Goal: Use online tool/utility: Utilize a website feature to perform a specific function

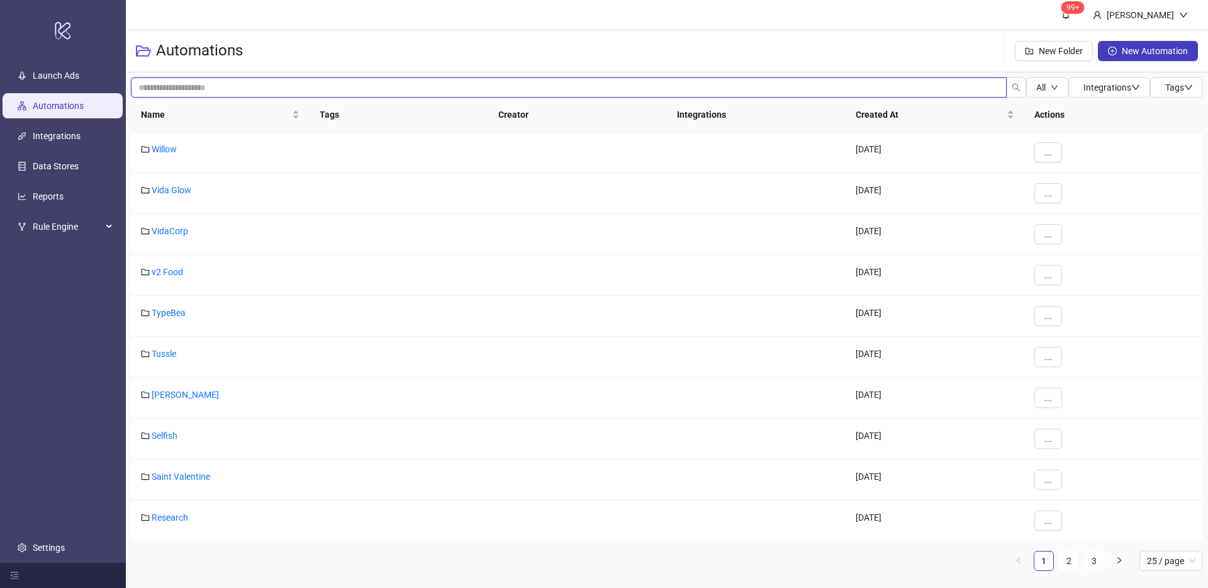
click at [308, 81] on input "search" at bounding box center [569, 87] width 876 height 20
type input "*"
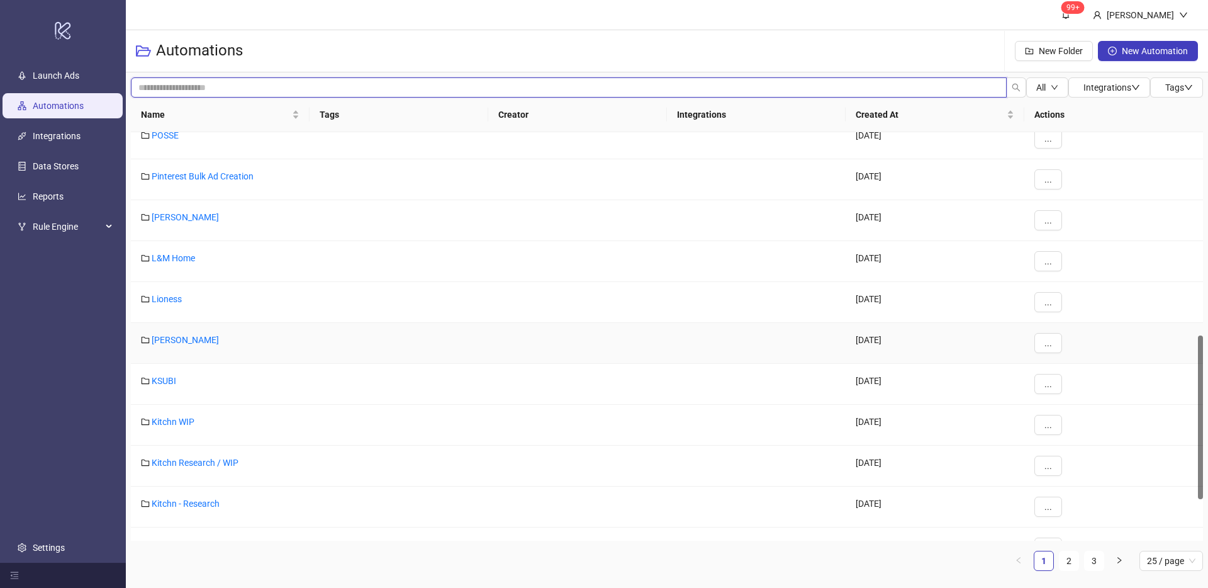
scroll to position [614, 0]
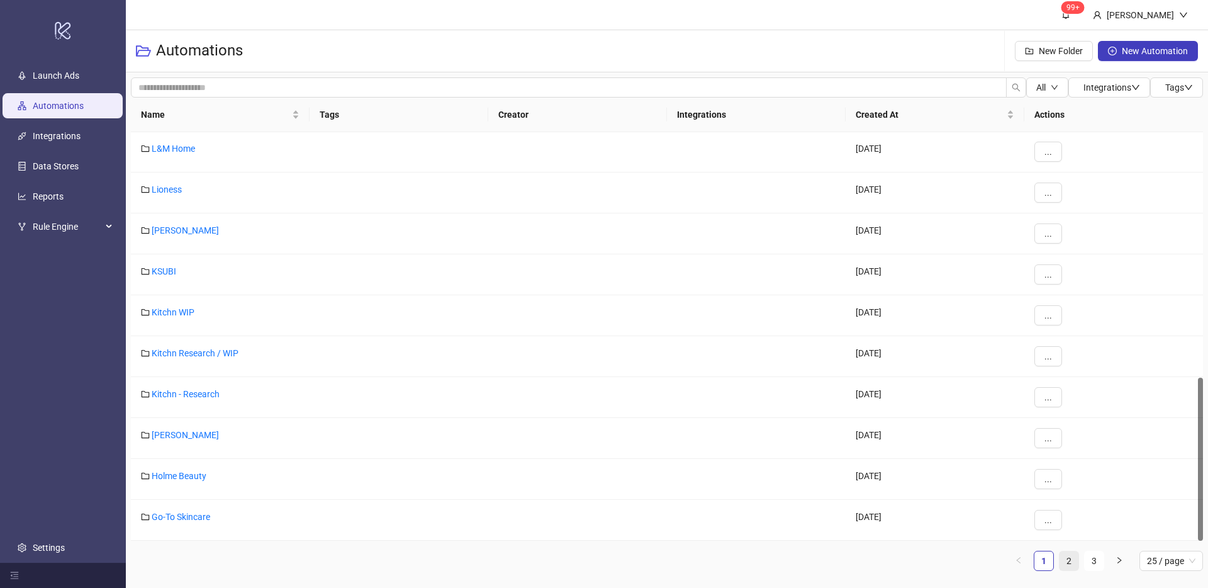
click at [1071, 564] on link "2" at bounding box center [1069, 560] width 19 height 19
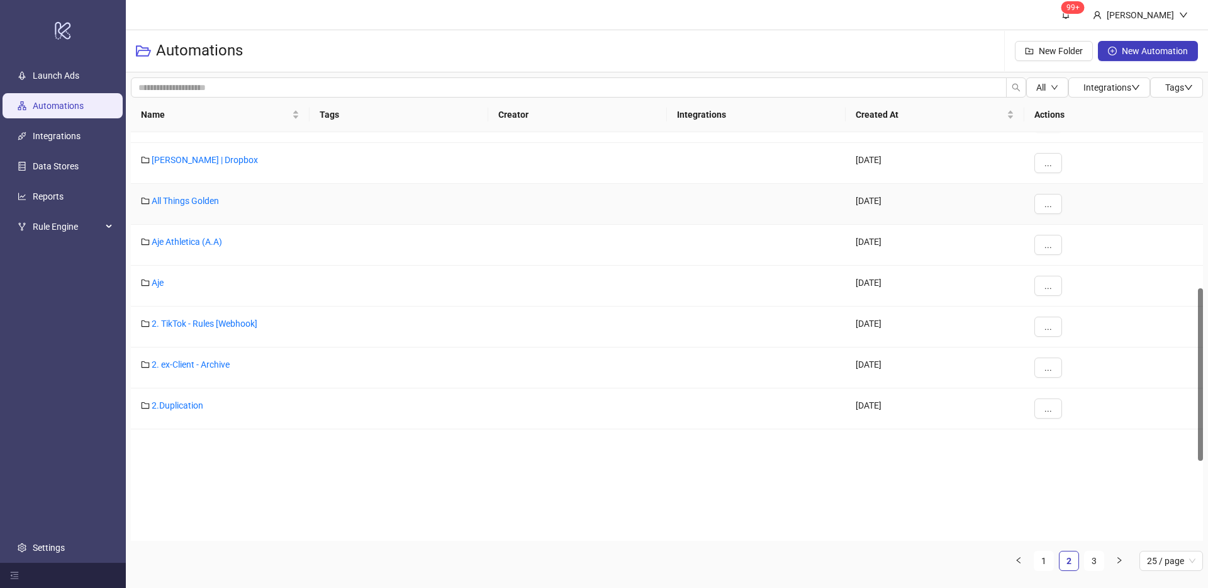
scroll to position [305, 0]
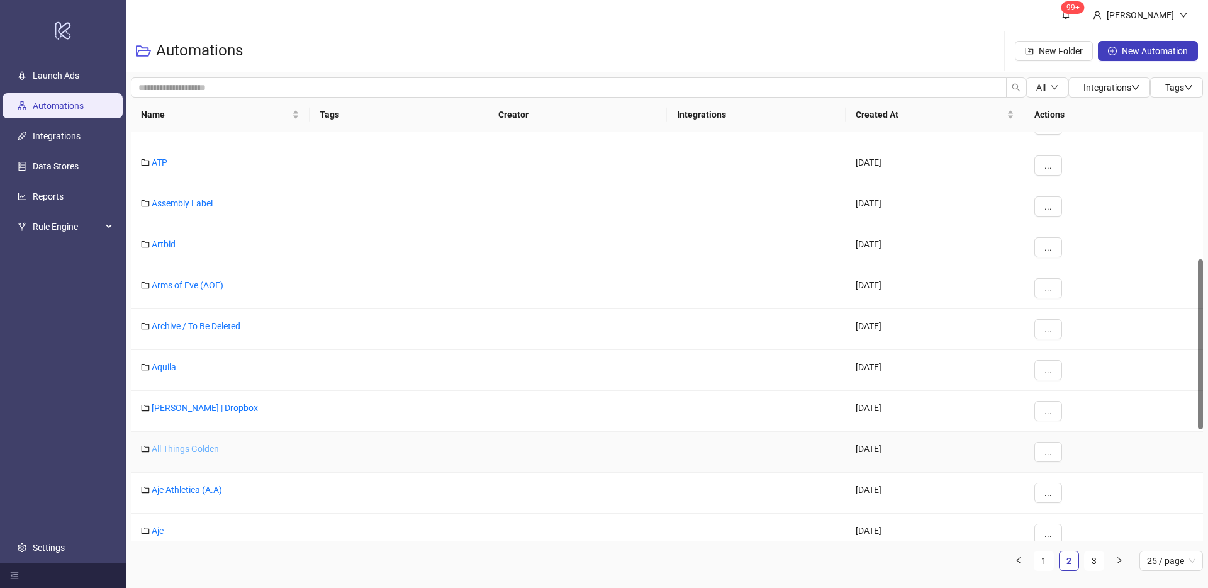
click at [206, 448] on link "All Things Golden" at bounding box center [185, 449] width 67 height 10
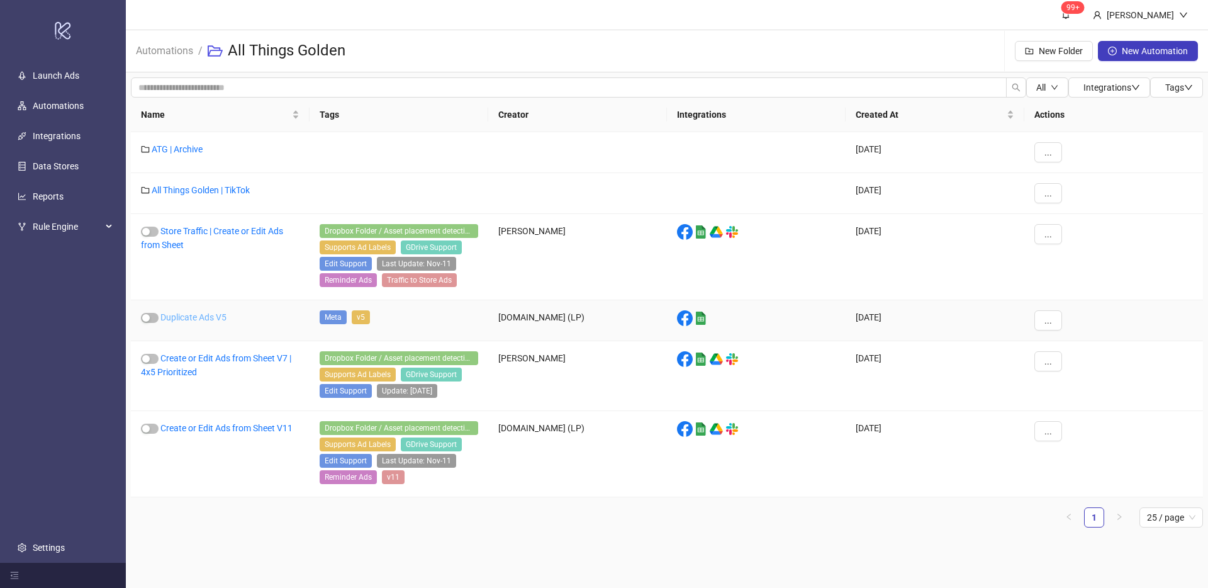
click at [213, 320] on link "Duplicate Ads V5" at bounding box center [193, 317] width 66 height 10
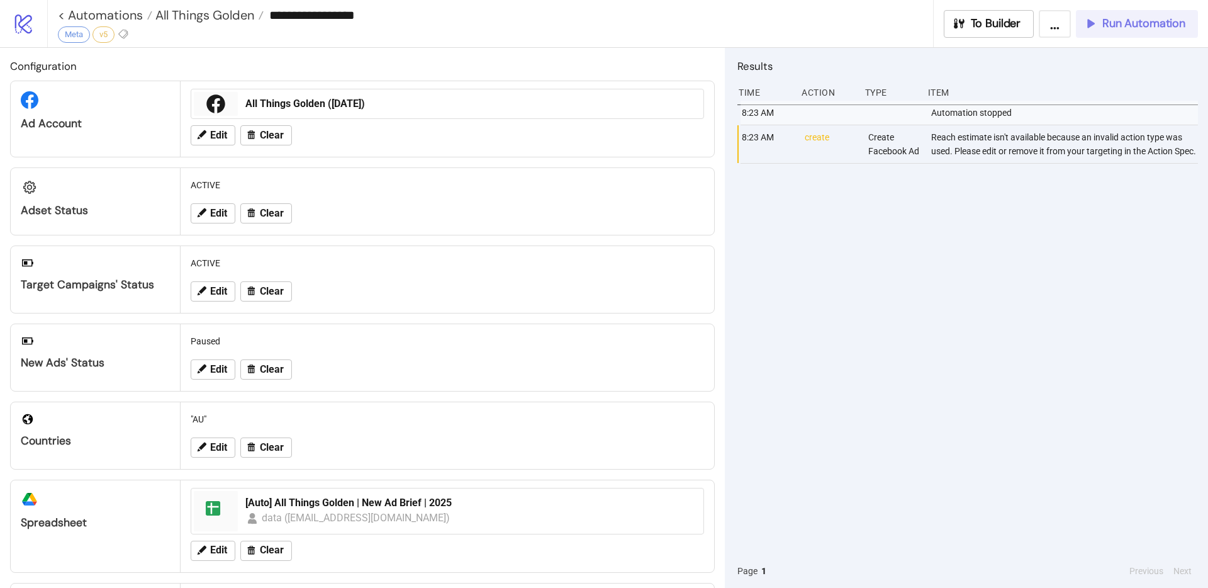
click at [1163, 21] on span "Run Automation" at bounding box center [1143, 23] width 83 height 14
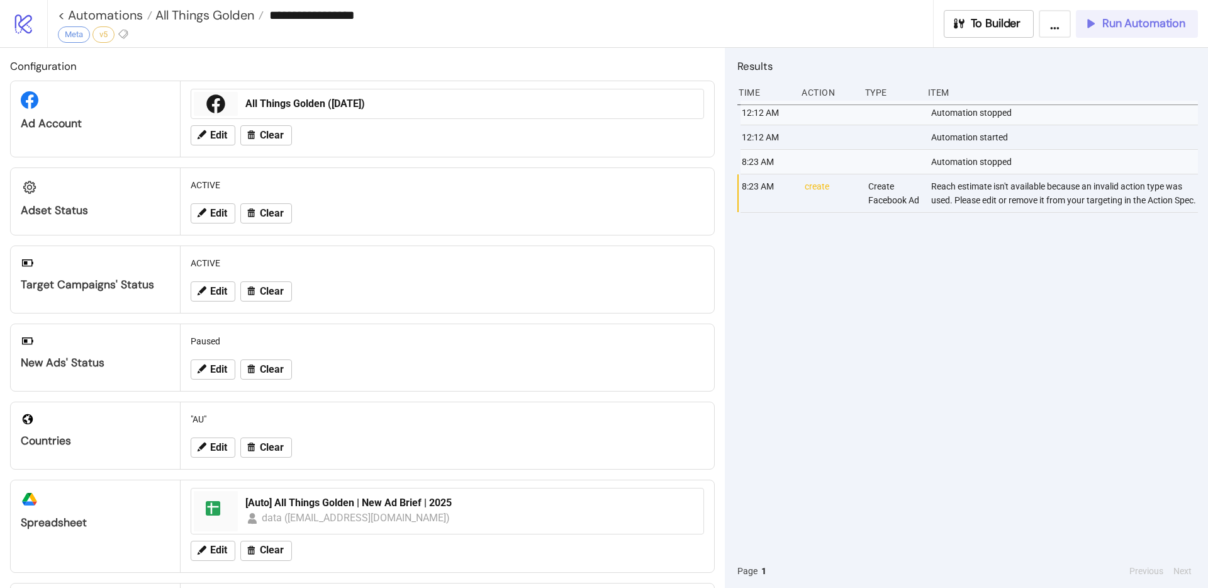
click at [1110, 23] on span "Run Automation" at bounding box center [1143, 23] width 83 height 14
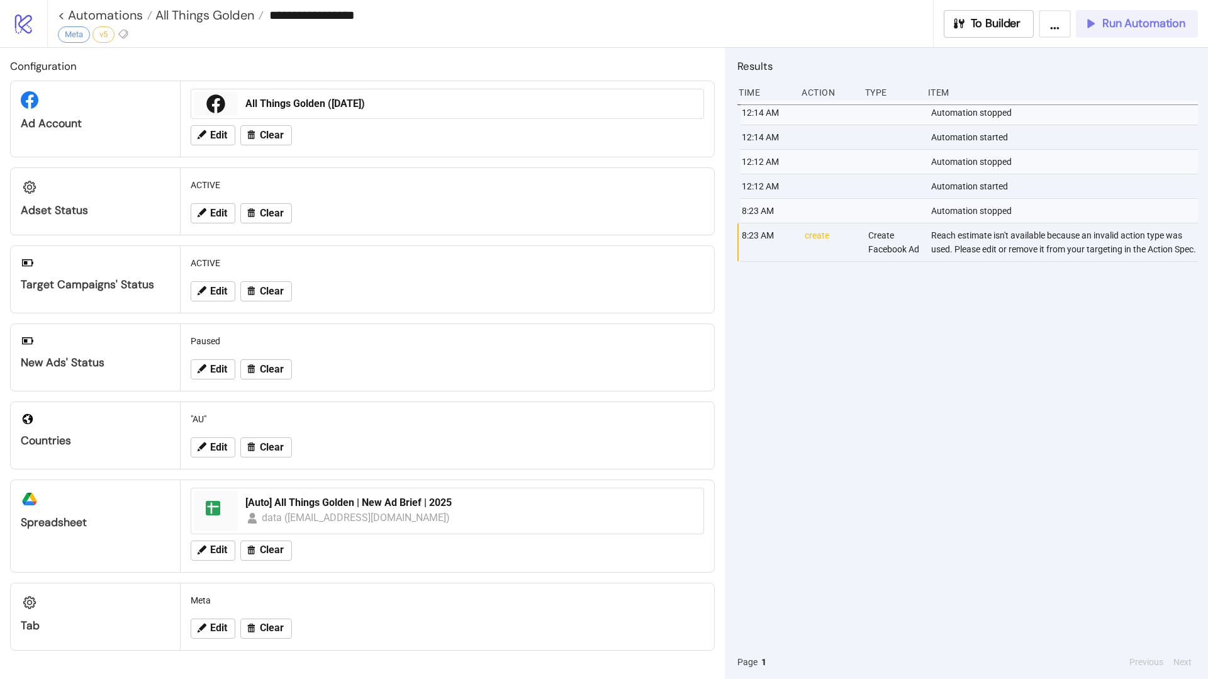
click at [1123, 23] on span "Run Automation" at bounding box center [1143, 23] width 83 height 14
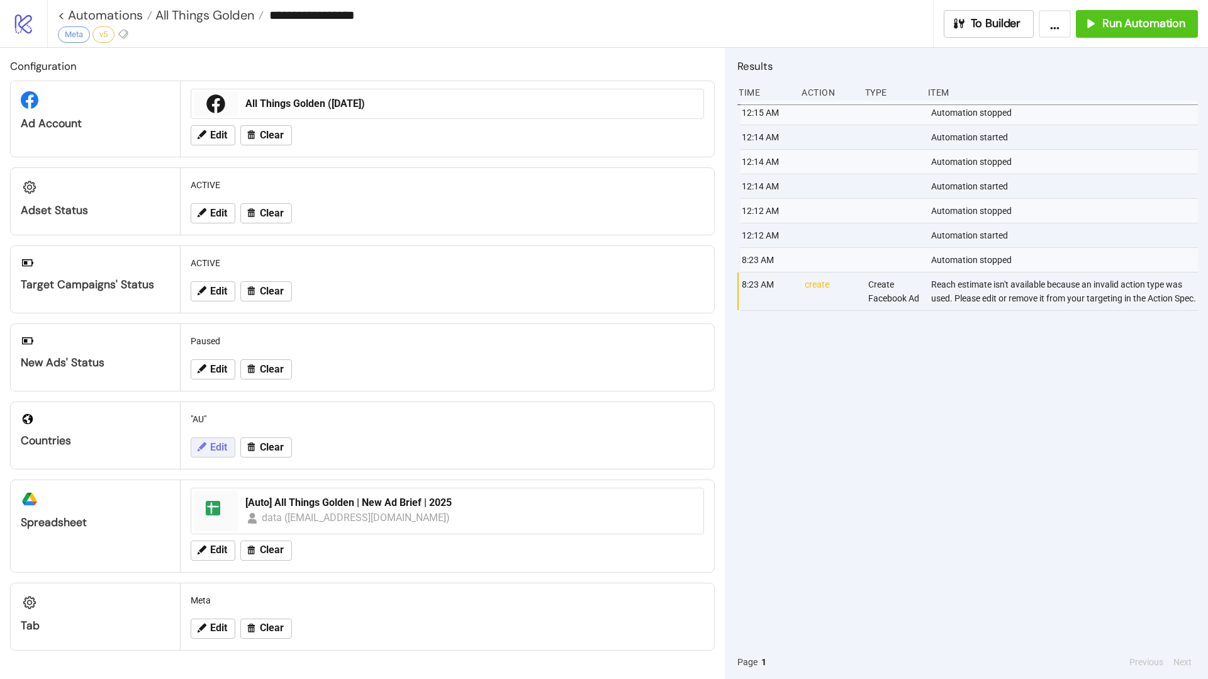
click at [221, 449] on span "Edit" at bounding box center [218, 447] width 17 height 11
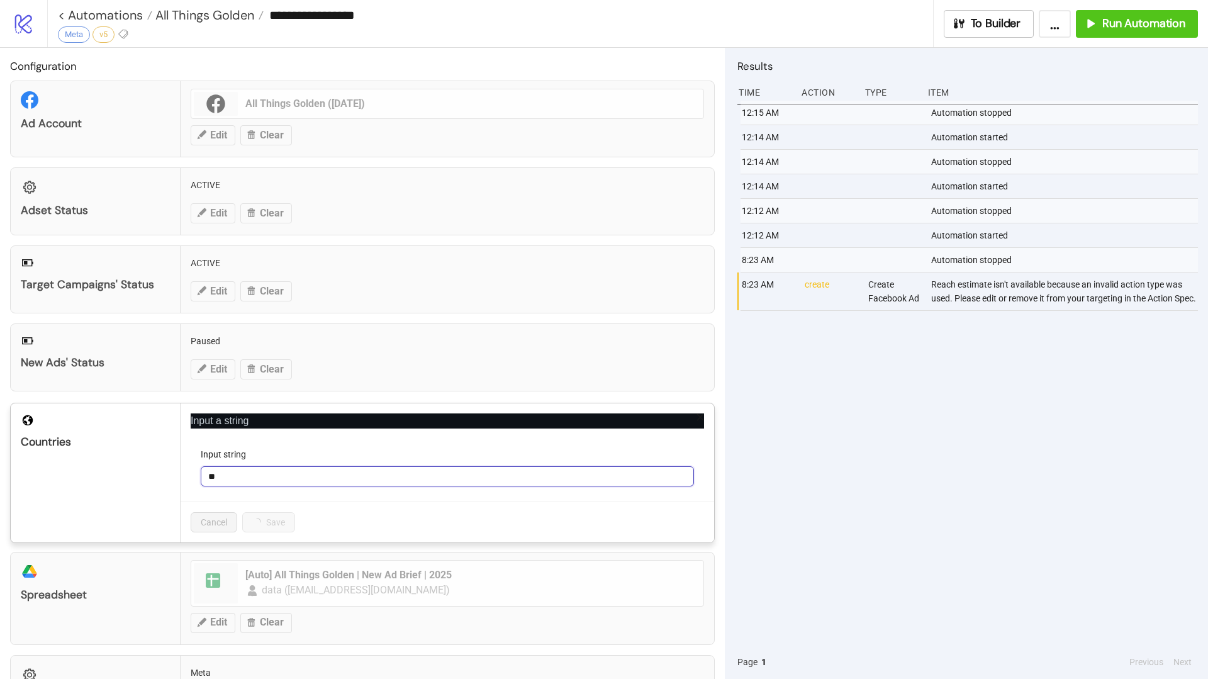
click at [232, 480] on input "**" at bounding box center [447, 476] width 493 height 20
drag, startPoint x: 232, startPoint y: 476, endPoint x: 196, endPoint y: 474, distance: 36.5
click at [196, 474] on form "Input string **" at bounding box center [447, 474] width 513 height 54
type input "**"
click at [266, 527] on span "Save" at bounding box center [261, 522] width 19 height 10
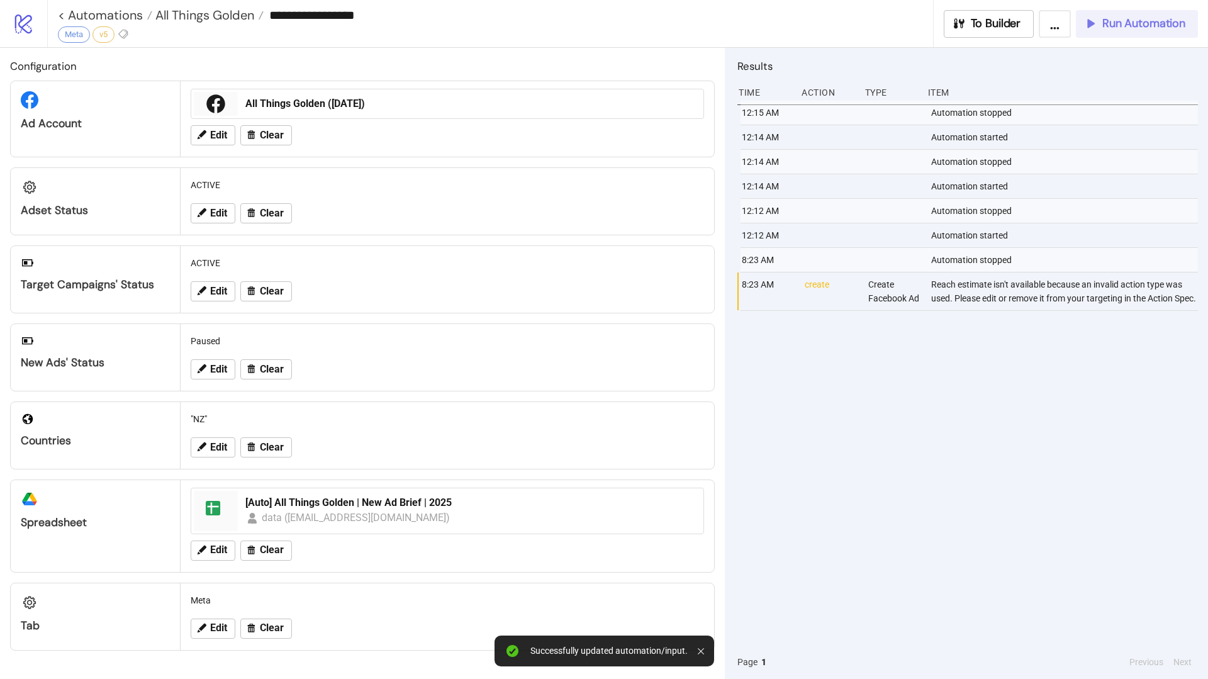
click at [1128, 15] on button "Run Automation" at bounding box center [1137, 24] width 122 height 28
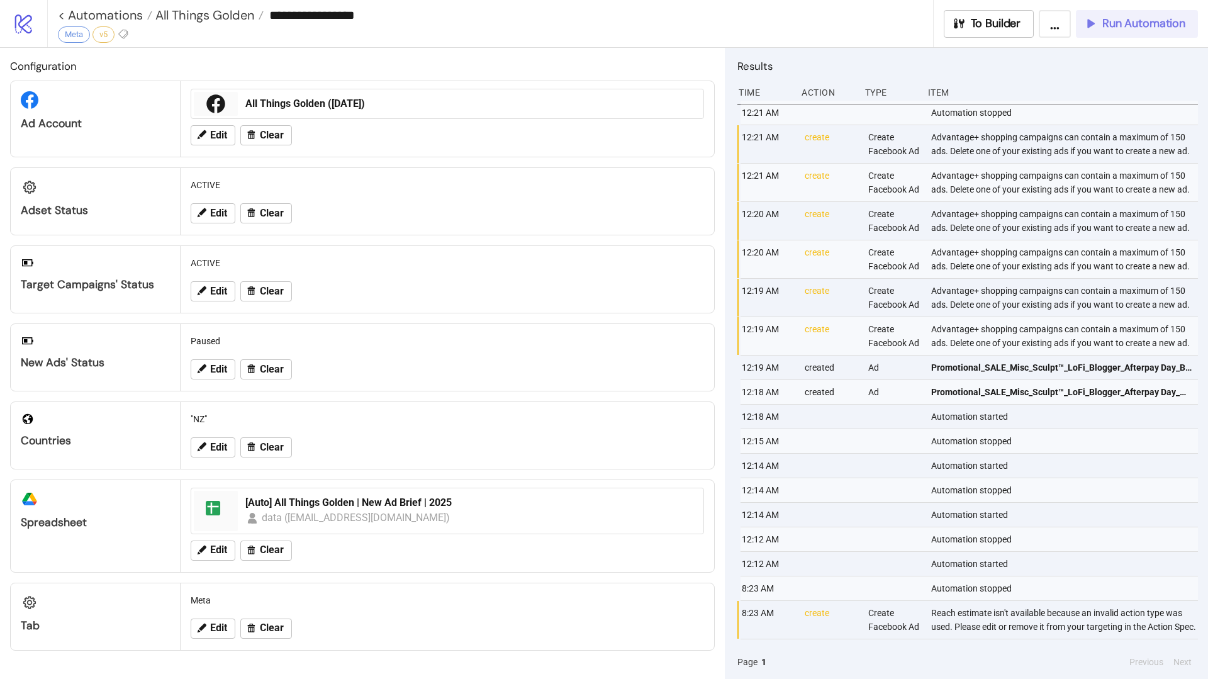
click at [1101, 21] on div "Run Automation" at bounding box center [1135, 23] width 102 height 14
